Goal: Transaction & Acquisition: Purchase product/service

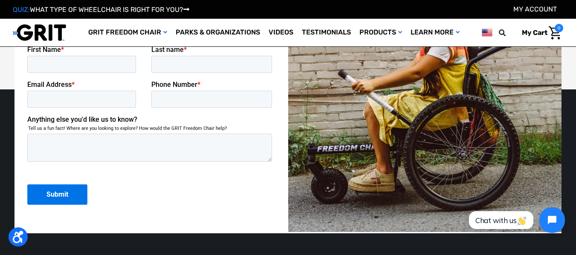
scroll to position [1859, 0]
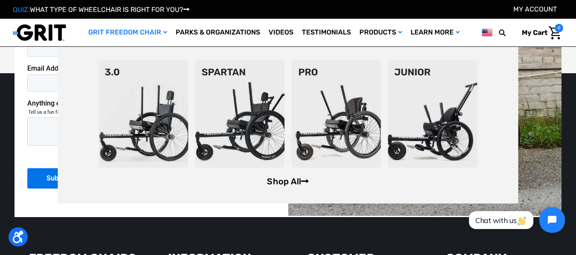
click at [291, 187] on link "Shop All" at bounding box center [288, 181] width 42 height 10
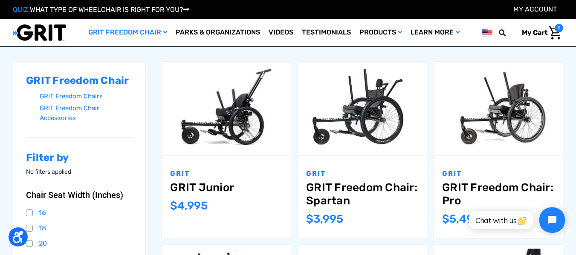
scroll to position [140, 0]
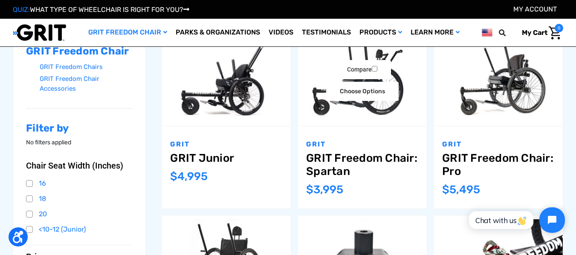
click at [379, 167] on link "GRIT Freedom Chair: Spartan" at bounding box center [362, 165] width 112 height 26
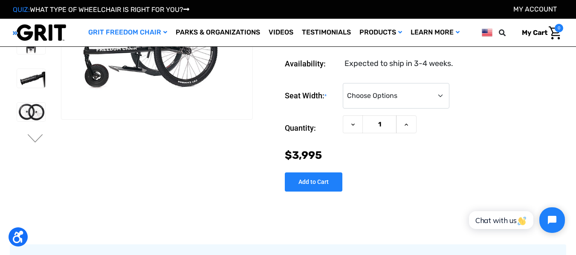
scroll to position [43, 0]
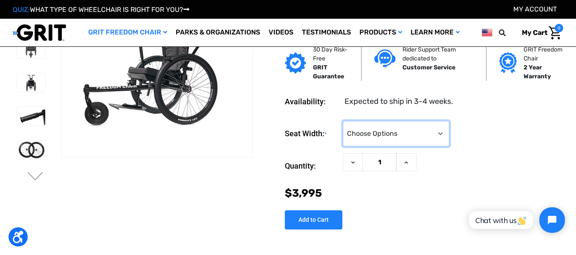
click at [433, 131] on select "Choose Options 16" 18" 20"" at bounding box center [396, 134] width 107 height 26
select select "325"
click at [343, 121] on select "Choose Options 16" 18" 20"" at bounding box center [396, 134] width 107 height 26
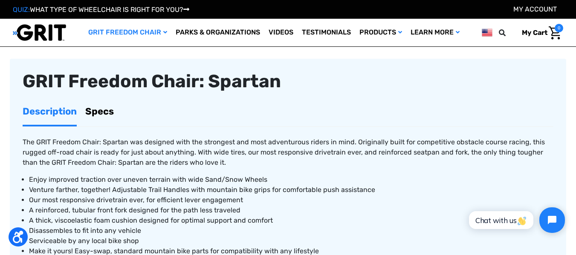
scroll to position [274, 0]
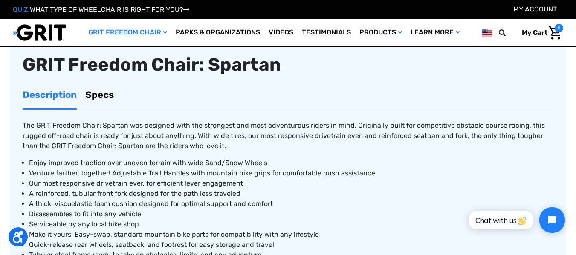
click at [107, 93] on link "Specs" at bounding box center [99, 94] width 29 height 27
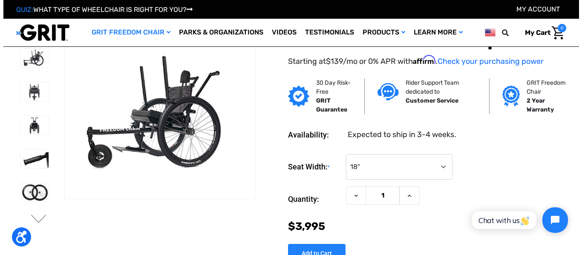
scroll to position [14, 0]
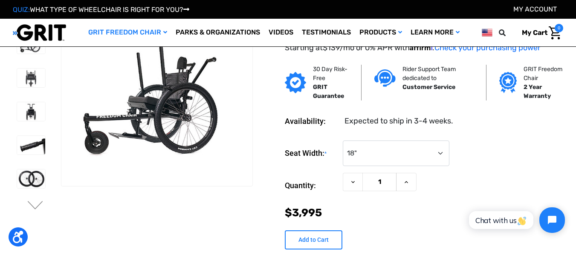
drag, startPoint x: 582, startPoint y: 22, endPoint x: 315, endPoint y: 243, distance: 346.1
click at [315, 243] on input "Add to Cart" at bounding box center [314, 240] width 58 height 19
type input "Add to Cart"
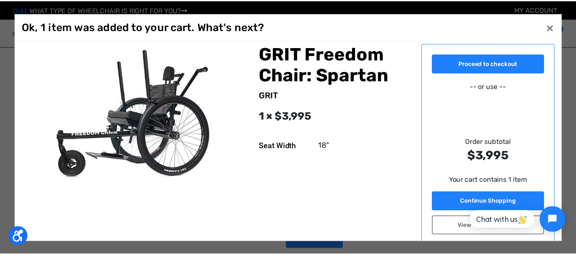
scroll to position [0, 0]
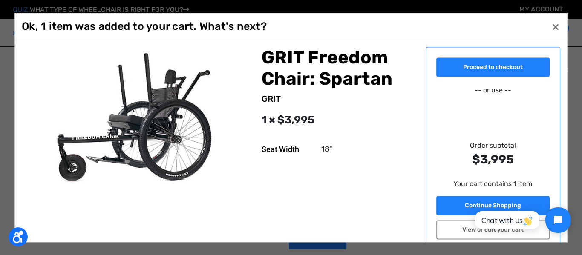
click at [499, 205] on html "Chat with us" at bounding box center [522, 220] width 113 height 40
click at [482, 202] on html "Chat with us" at bounding box center [522, 220] width 113 height 40
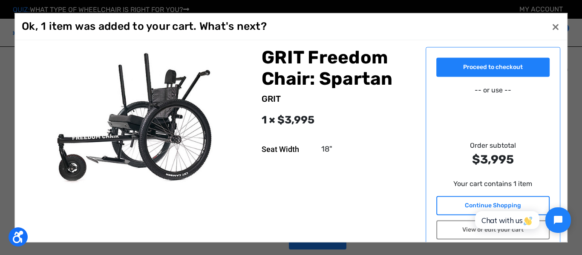
click at [462, 202] on link "Continue Shopping" at bounding box center [492, 205] width 113 height 19
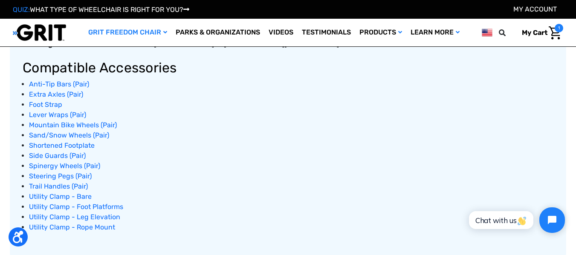
scroll to position [593, 0]
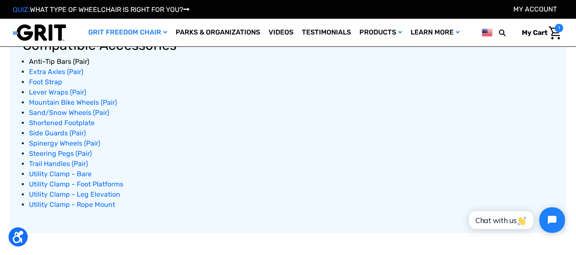
click at [55, 61] on span "Anti-Tip Bars (Pair)" at bounding box center [59, 62] width 60 height 8
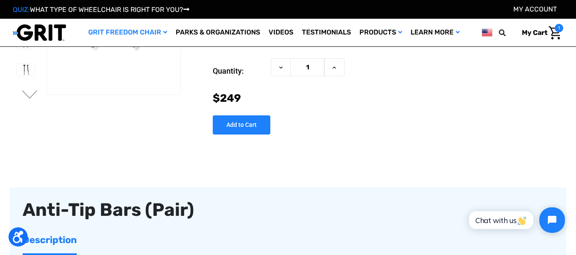
scroll to position [107, 0]
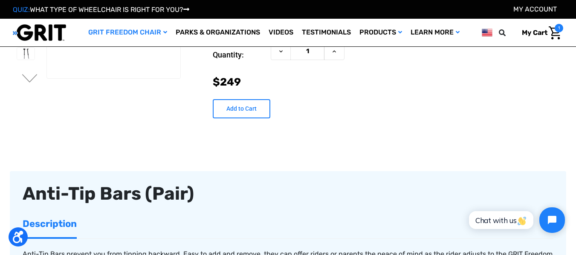
click at [250, 108] on input "Add to Cart" at bounding box center [242, 108] width 58 height 19
type input "Add to Cart"
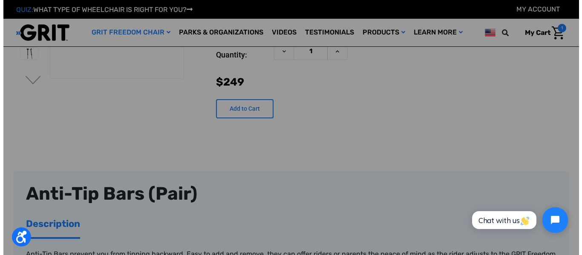
scroll to position [106, 0]
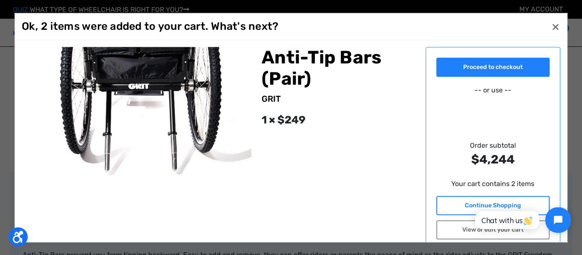
click at [477, 199] on link "Continue Shopping" at bounding box center [492, 205] width 113 height 19
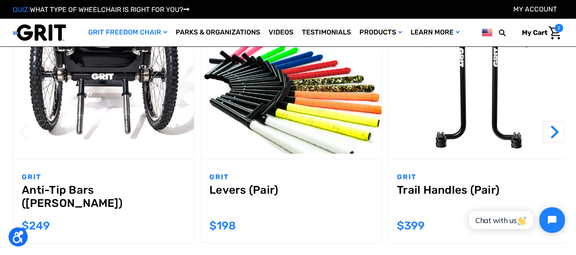
scroll to position [890, 0]
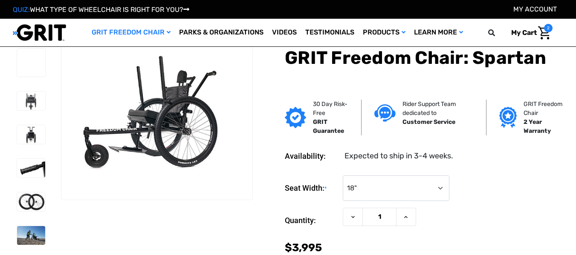
select select "325"
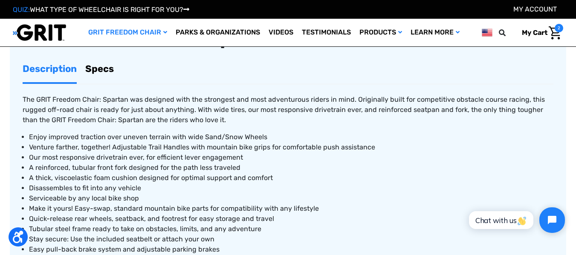
scroll to position [300, 0]
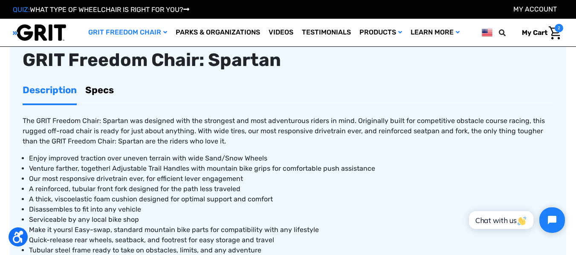
click at [112, 91] on link "Specs" at bounding box center [99, 90] width 29 height 27
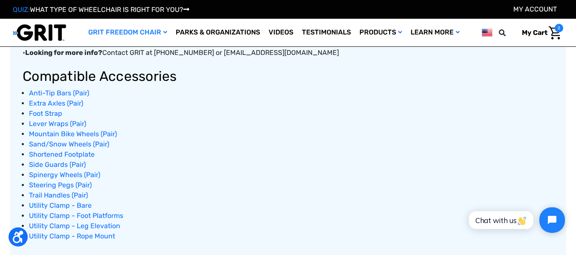
scroll to position [588, 0]
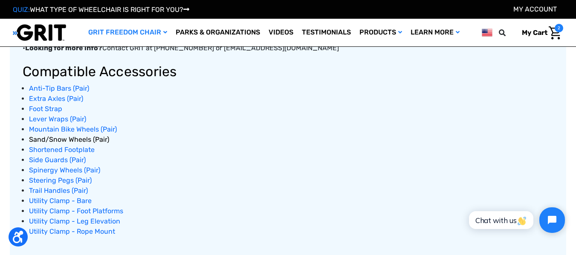
click at [73, 137] on span "Sand/Snow Wheels (Pair)" at bounding box center [69, 140] width 80 height 8
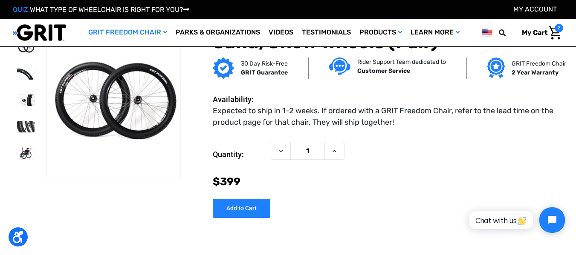
scroll to position [10, 0]
